Goal: Information Seeking & Learning: Learn about a topic

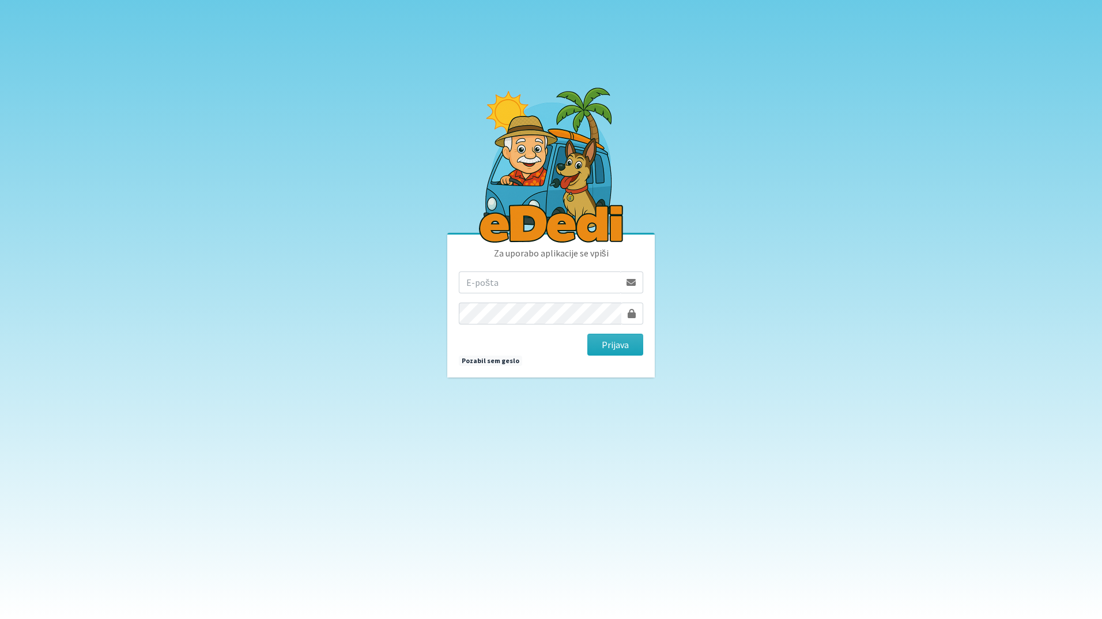
click at [561, 283] on input "email" at bounding box center [539, 282] width 161 height 22
type input "jonfimz@gmail.com"
click at [622, 346] on button "Prijava" at bounding box center [615, 345] width 56 height 22
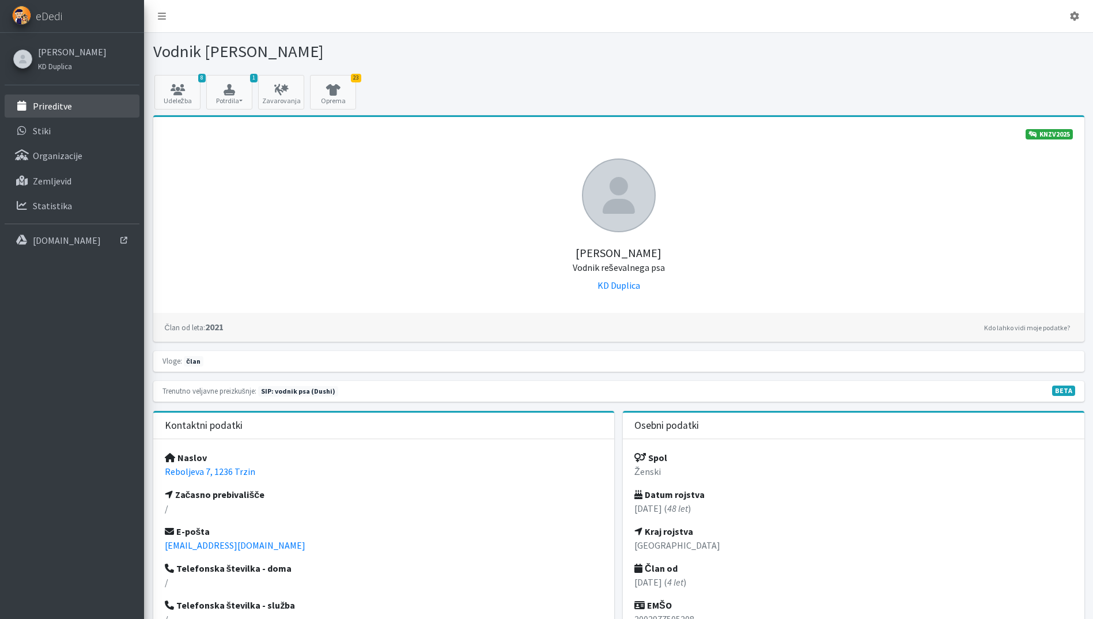
drag, startPoint x: 43, startPoint y: 112, endPoint x: 50, endPoint y: 109, distance: 8.0
click at [44, 111] on link "Prireditve" at bounding box center [72, 106] width 135 height 23
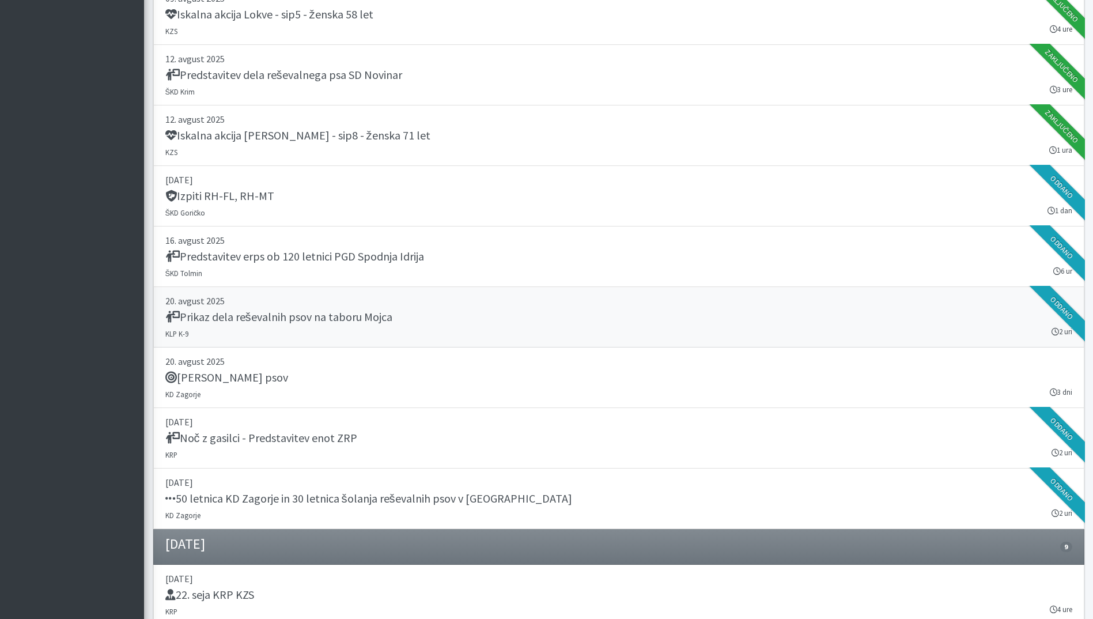
scroll to position [1325, 0]
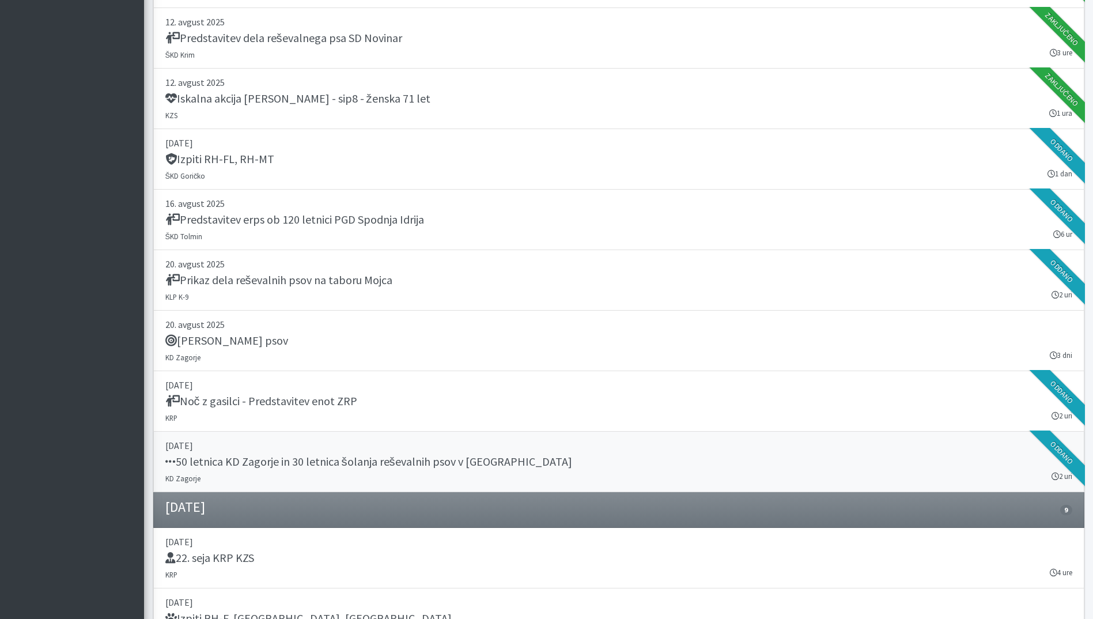
click at [586, 458] on div "50 letnica KD Zagorje in 30 letnica šolanja reševalnih psov v [GEOGRAPHIC_DATA]" at bounding box center [618, 463] width 907 height 16
drag, startPoint x: 559, startPoint y: 398, endPoint x: 555, endPoint y: 392, distance: 6.6
click at [558, 398] on div "Noč z gasilci - Predstavitev enot ZRP" at bounding box center [618, 402] width 907 height 16
click at [311, 284] on h5 "Prikaz dela reševalnih psov na taboru Mojca" at bounding box center [278, 280] width 227 height 14
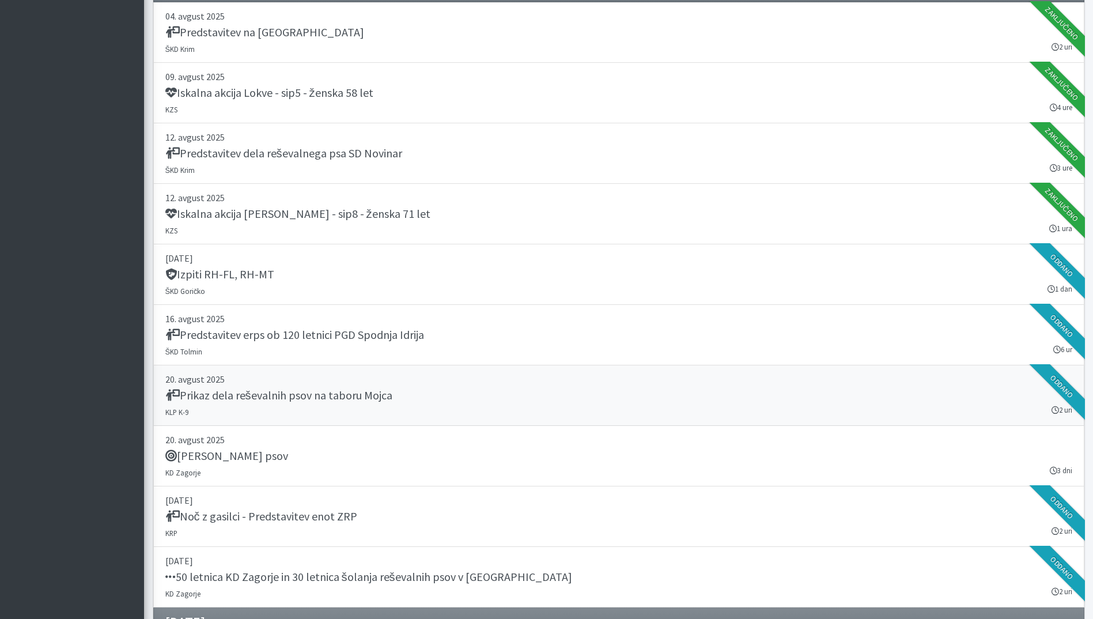
scroll to position [1556, 0]
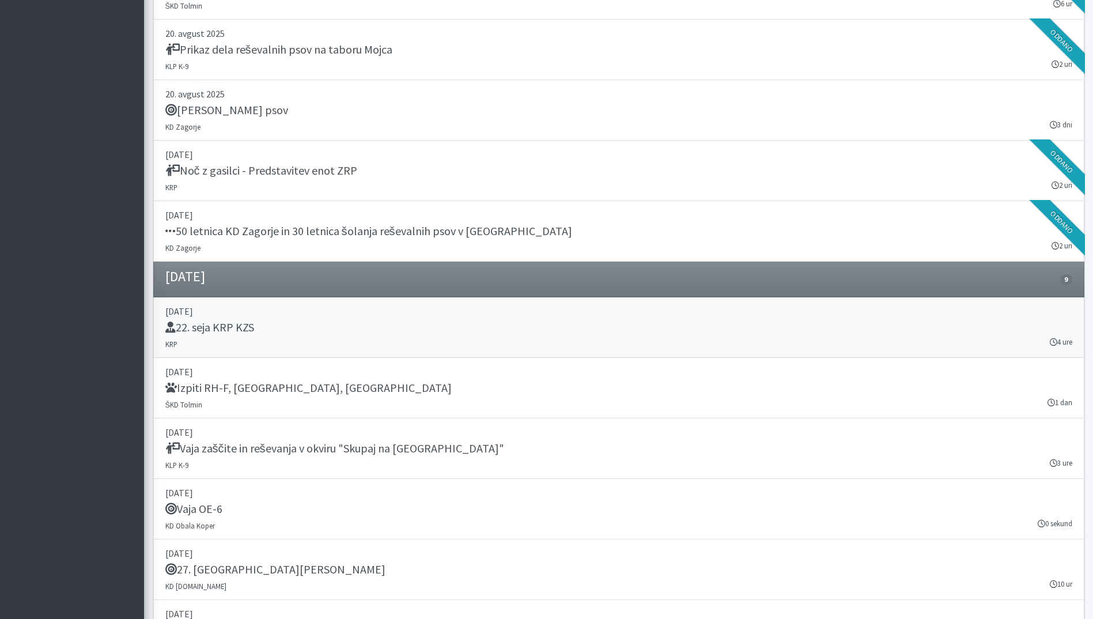
click at [312, 323] on div "22. seja KRP KZS" at bounding box center [618, 328] width 907 height 16
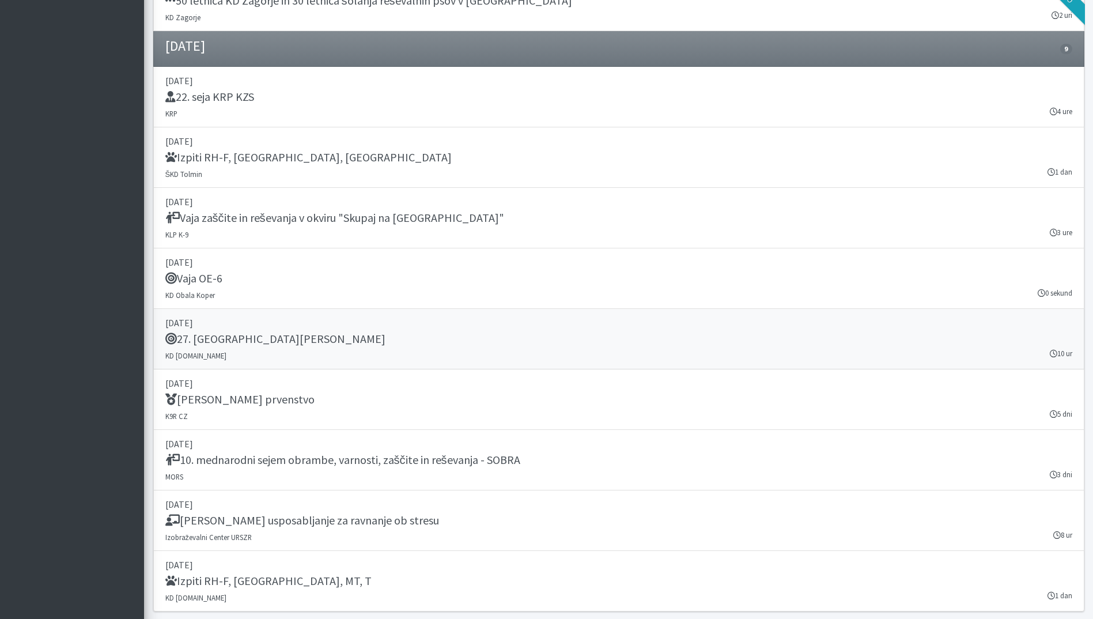
scroll to position [1821, 0]
